Goal: Transaction & Acquisition: Purchase product/service

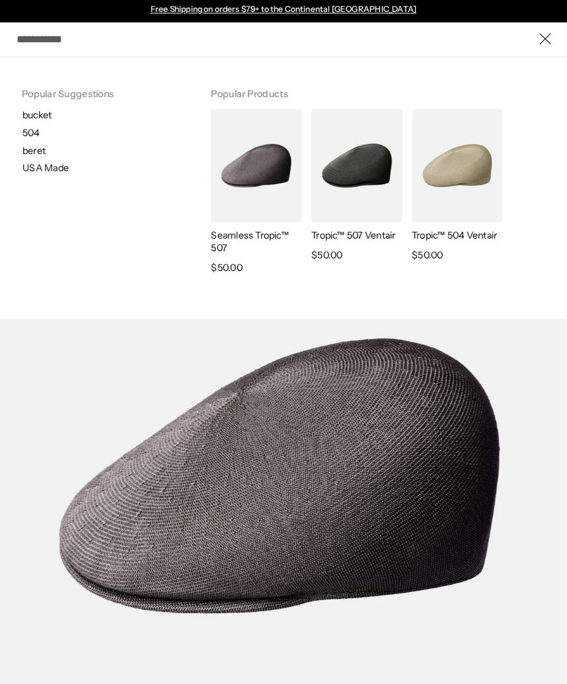
scroll to position [2, 0]
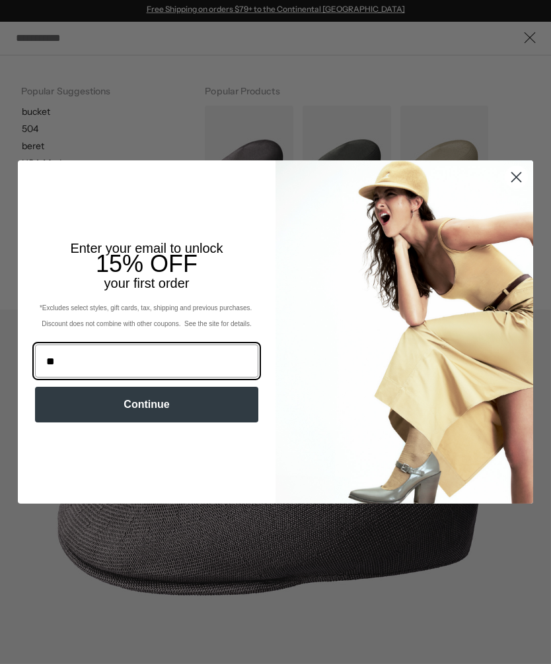
type input "**"
click at [518, 232] on img "POPUP Form" at bounding box center [404, 331] width 258 height 343
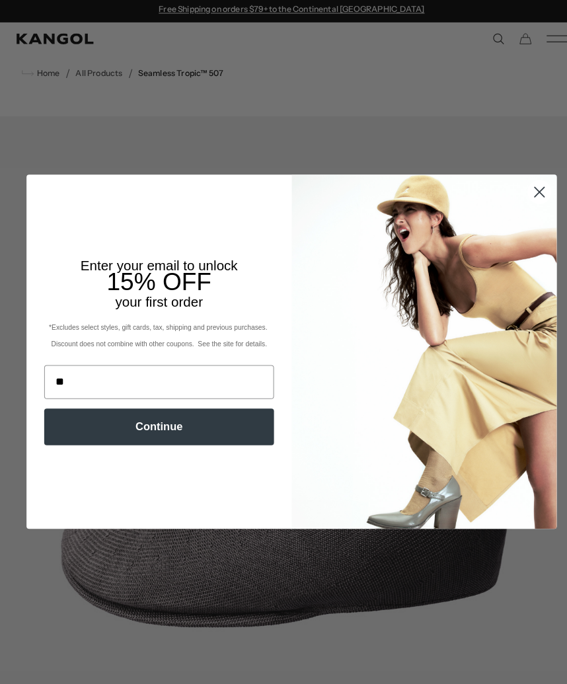
click at [516, 176] on circle "Close dialog" at bounding box center [524, 187] width 22 height 22
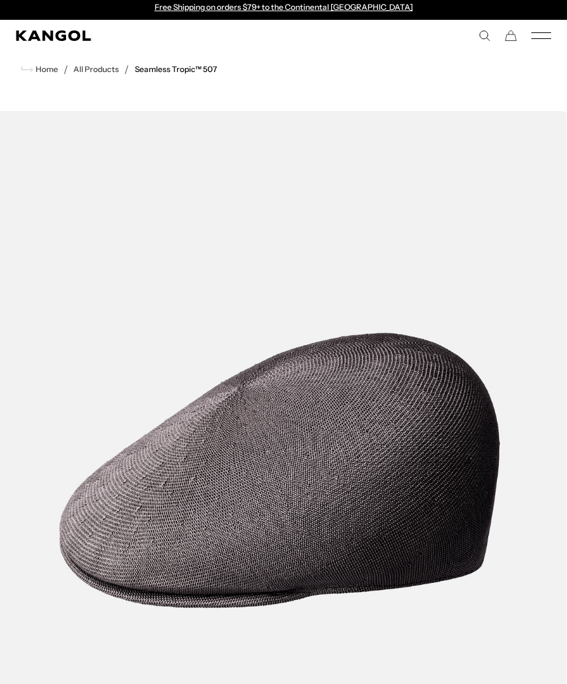
click at [475, 36] on div "Popular Suggestions bucket 504 beret [GEOGRAPHIC_DATA] Made Popular Products Se…" at bounding box center [416, 36] width 267 height 12
click at [483, 41] on icon "Search here" at bounding box center [484, 36] width 12 height 12
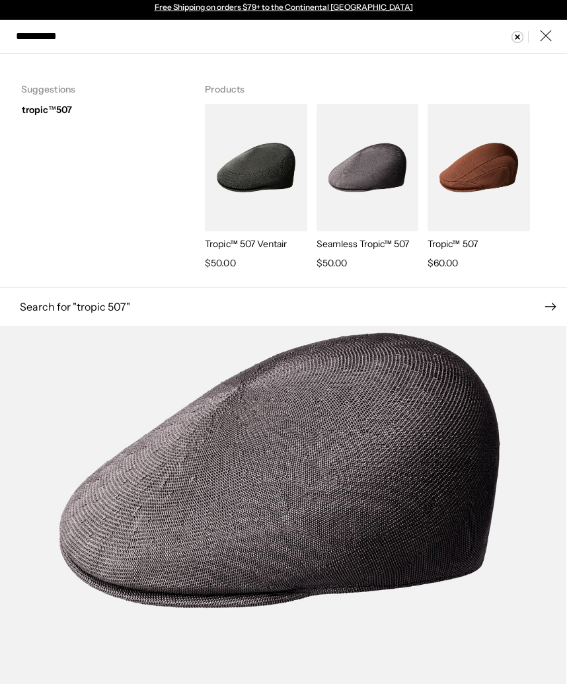
type input "**********"
click at [501, 206] on img "Search here" at bounding box center [478, 168] width 102 height 128
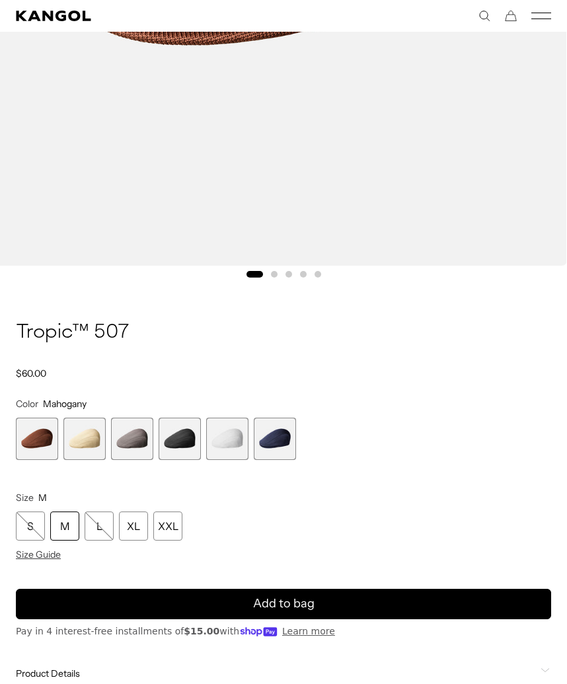
scroll to position [566, 0]
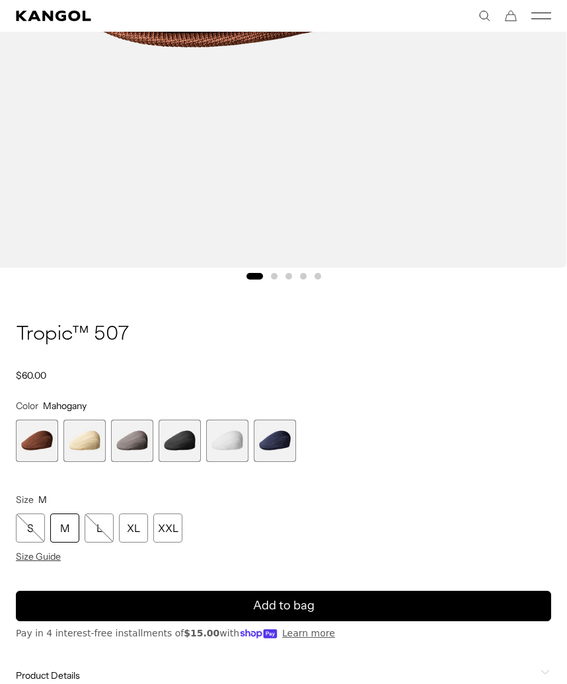
click at [98, 435] on span "2 of 6" at bounding box center [84, 440] width 42 height 42
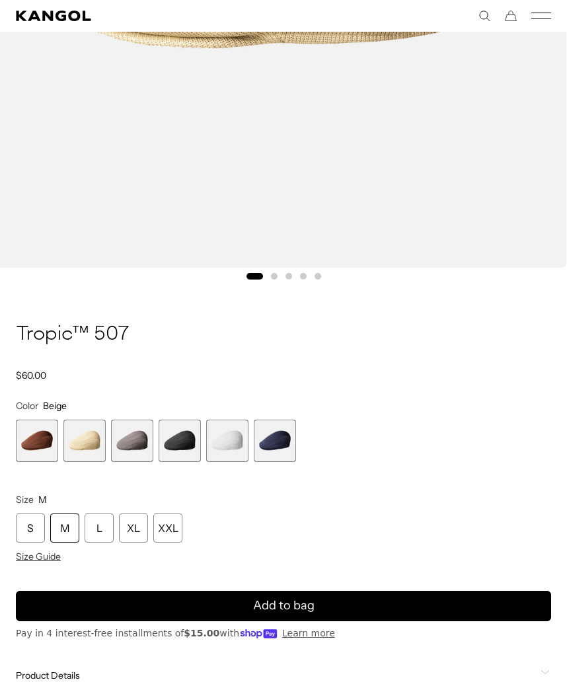
click at [149, 450] on span "3 of 6" at bounding box center [132, 440] width 42 height 42
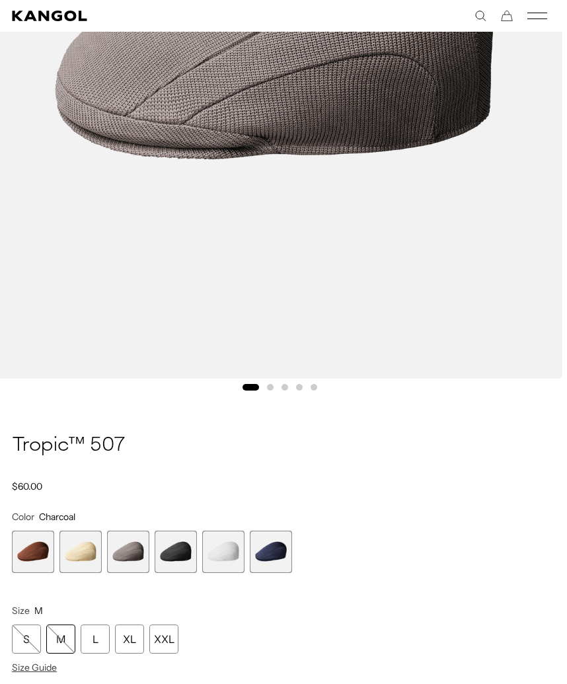
scroll to position [460, 5]
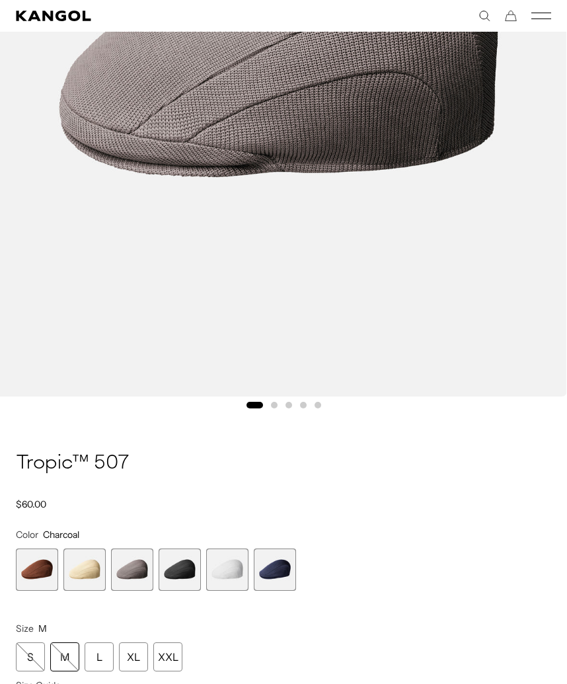
click at [210, 571] on span "5 of 6" at bounding box center [227, 570] width 42 height 42
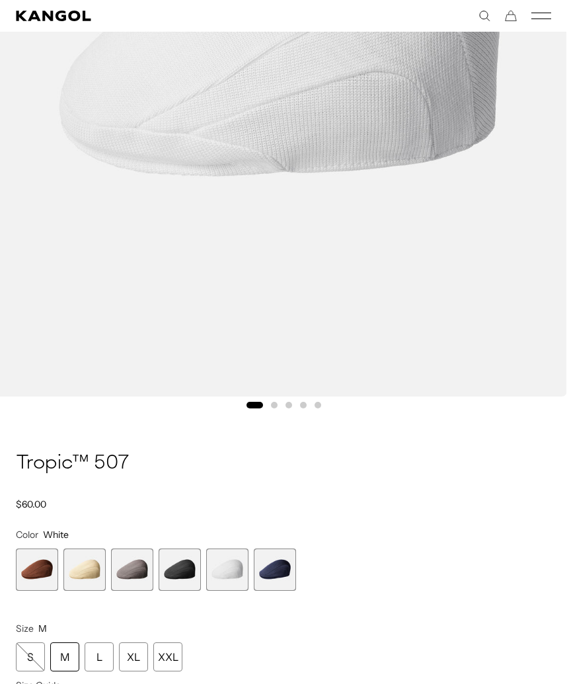
click at [184, 577] on span "4 of 6" at bounding box center [179, 569] width 42 height 42
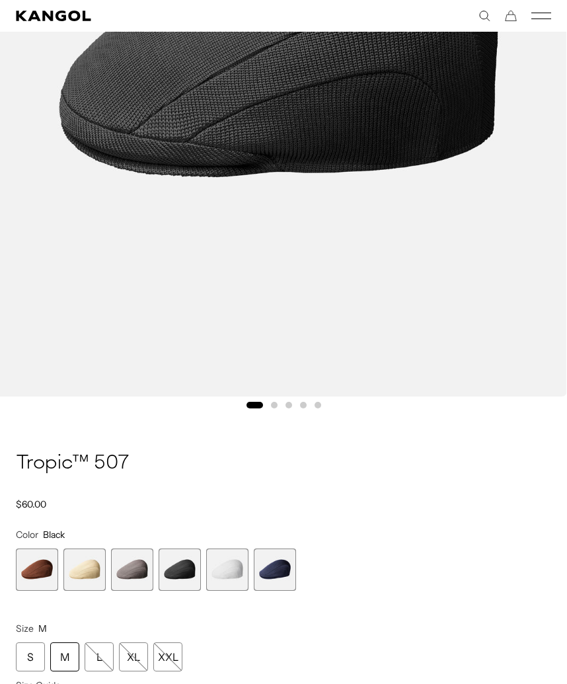
click at [275, 581] on span "6 of 6" at bounding box center [275, 569] width 42 height 42
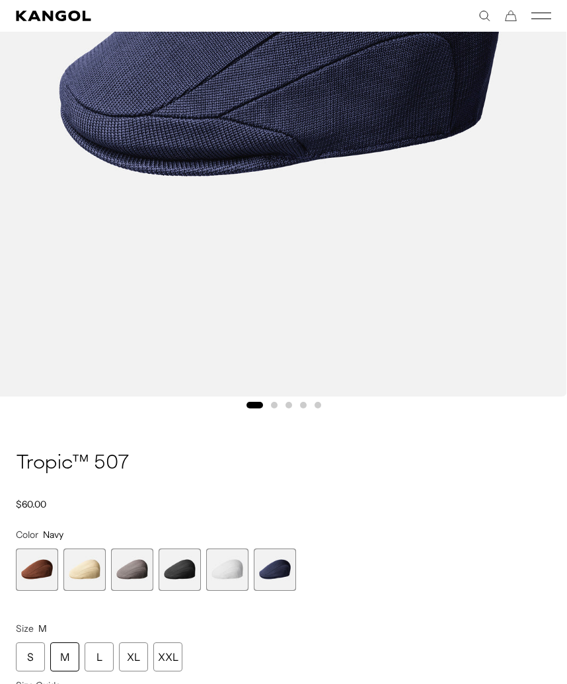
click at [56, 563] on span "1 of 6" at bounding box center [37, 569] width 42 height 42
